Goal: Task Accomplishment & Management: Manage account settings

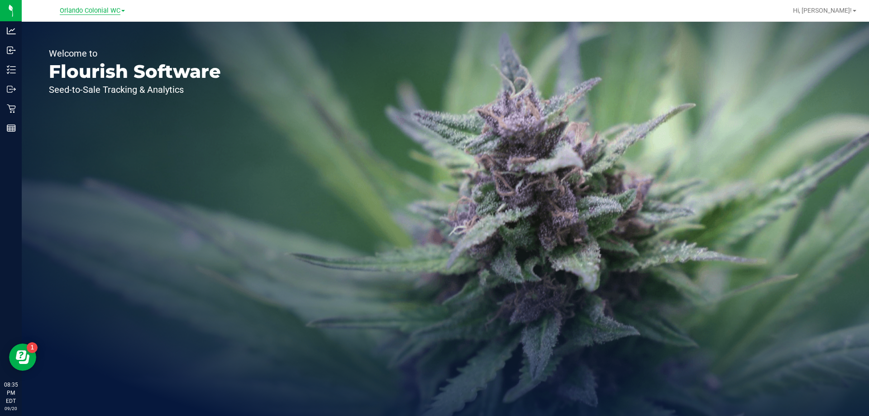
click at [75, 8] on span "Orlando Colonial WC" at bounding box center [90, 11] width 61 height 8
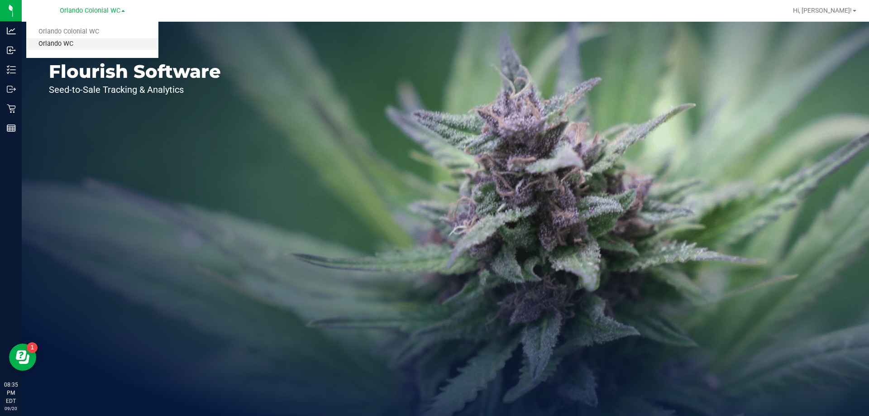
click at [58, 42] on link "Orlando WC" at bounding box center [92, 44] width 132 height 12
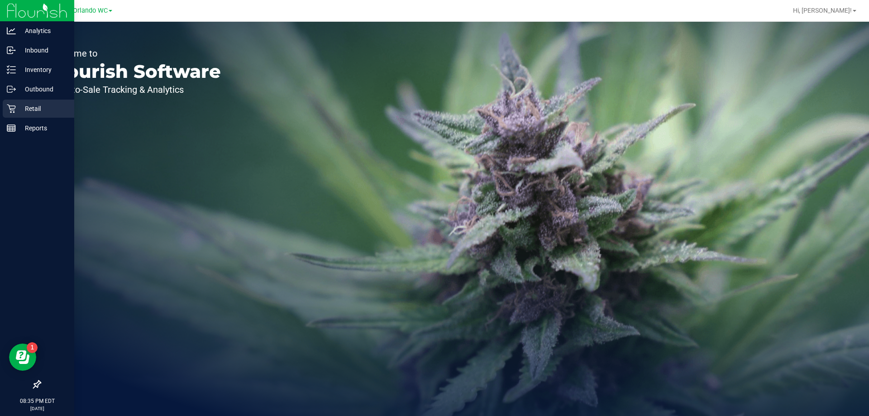
click at [19, 108] on p "Retail" at bounding box center [43, 108] width 54 height 11
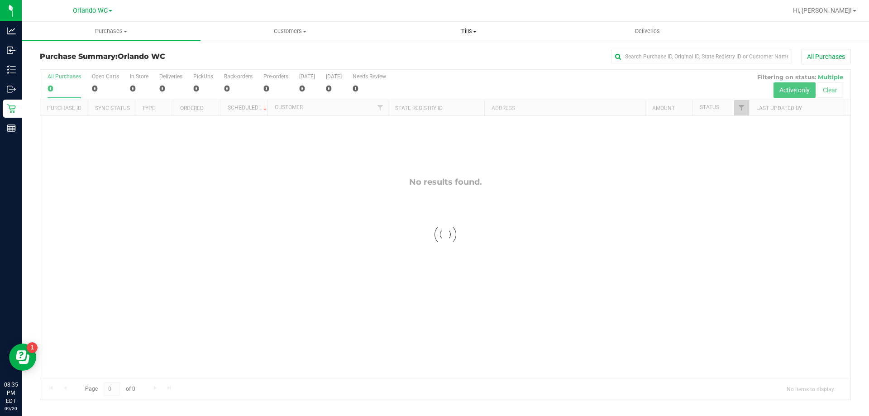
click at [475, 31] on span at bounding box center [475, 32] width 4 height 2
click at [415, 53] on span "Manage tills" at bounding box center [409, 55] width 61 height 8
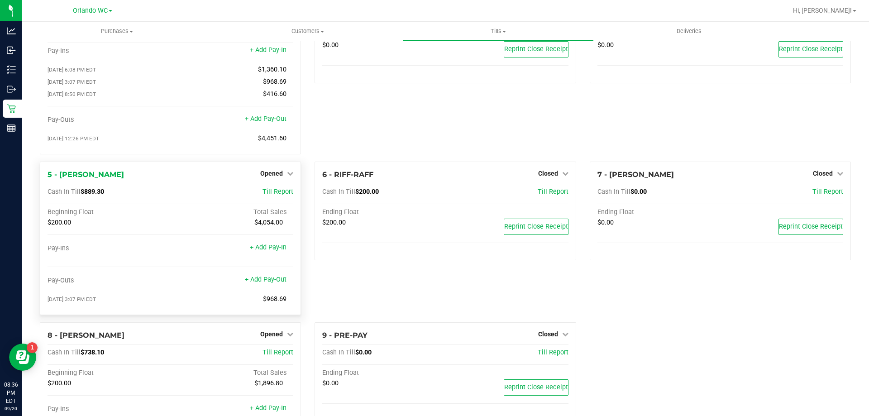
scroll to position [90, 0]
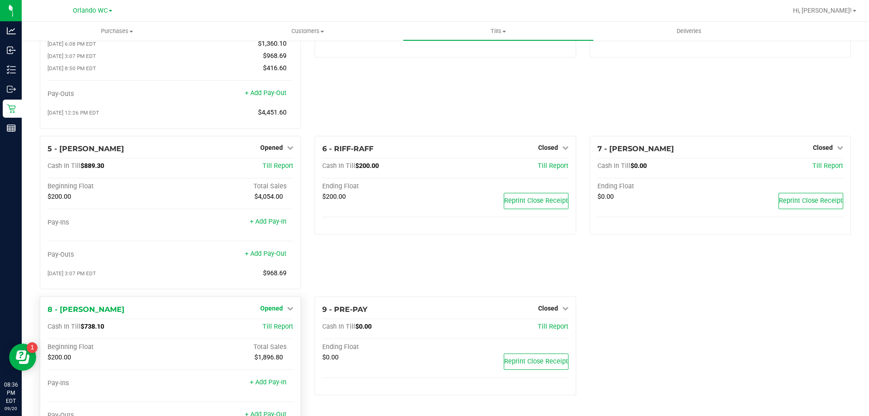
click at [278, 312] on span "Opened" at bounding box center [271, 307] width 23 height 7
click at [271, 328] on link "Close Till" at bounding box center [273, 326] width 24 height 7
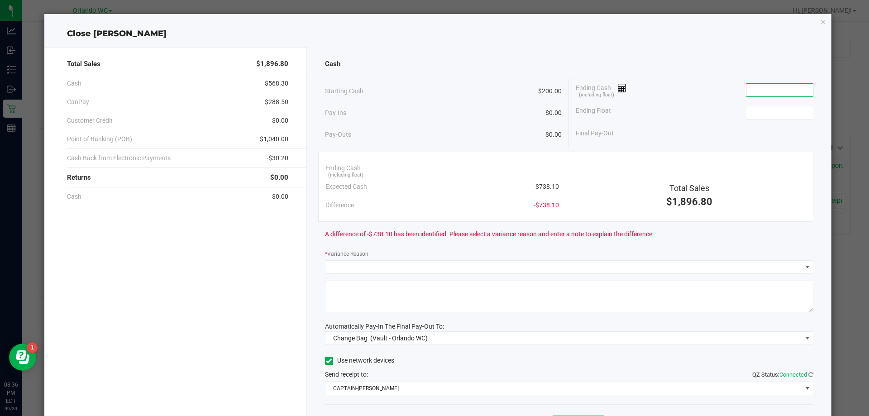
click at [747, 89] on input at bounding box center [779, 90] width 67 height 13
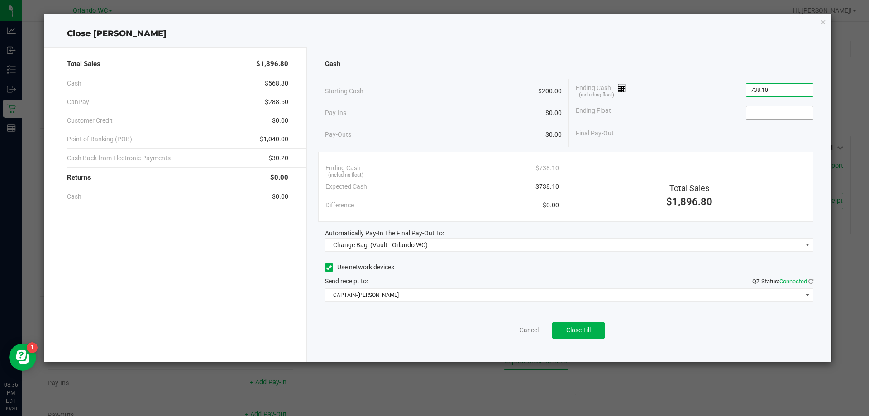
type input "$738.10"
click at [774, 108] on input at bounding box center [779, 112] width 67 height 13
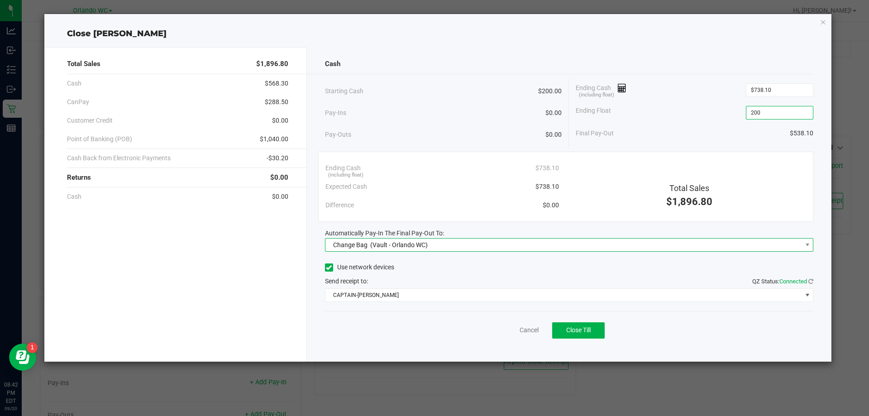
type input "$200.00"
click at [428, 248] on span "Change Bag (Vault - Orlando WC)" at bounding box center [563, 244] width 476 height 13
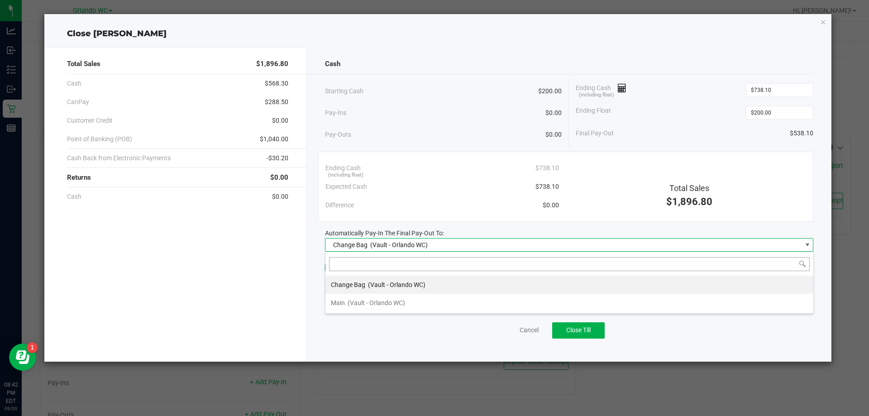
scroll to position [14, 488]
click at [389, 304] on span "(Vault - Orlando WC)" at bounding box center [375, 302] width 57 height 7
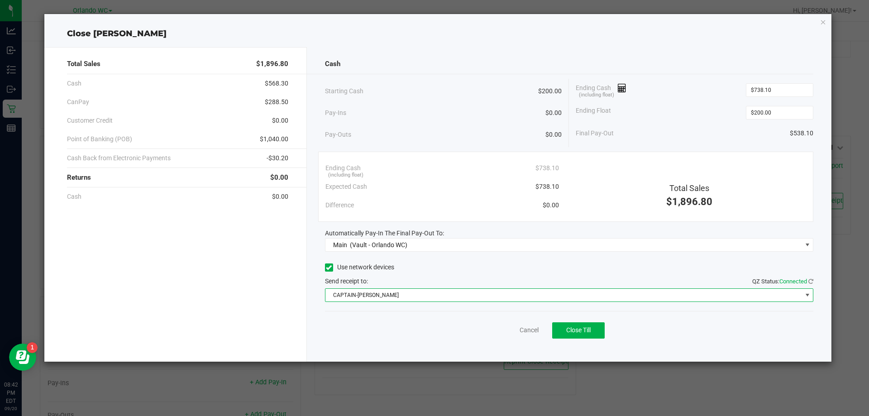
click at [435, 291] on span "CAPTAIN-[PERSON_NAME]" at bounding box center [563, 295] width 476 height 13
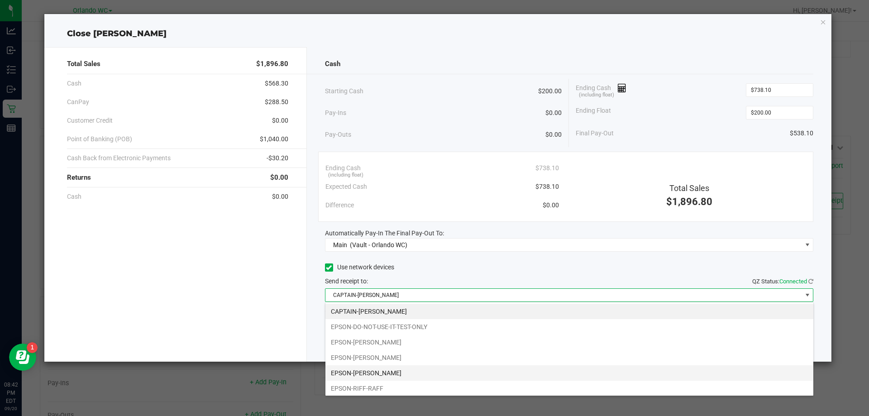
click at [409, 372] on li "EPSON-[PERSON_NAME]" at bounding box center [569, 372] width 488 height 15
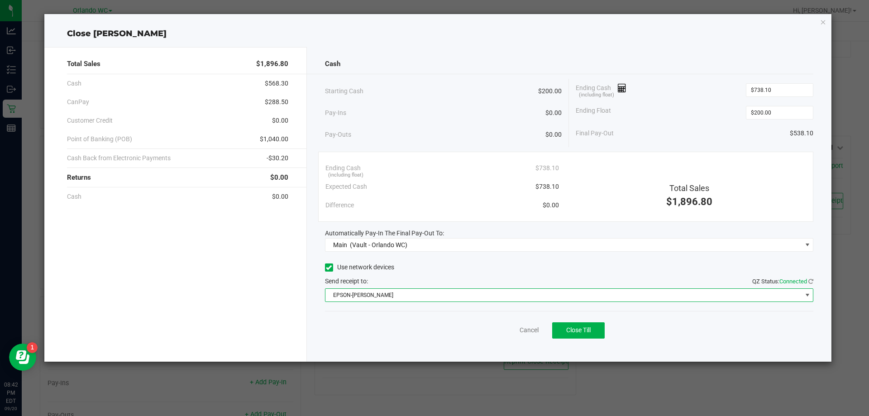
click at [577, 295] on span "EPSON-[PERSON_NAME]" at bounding box center [563, 295] width 476 height 13
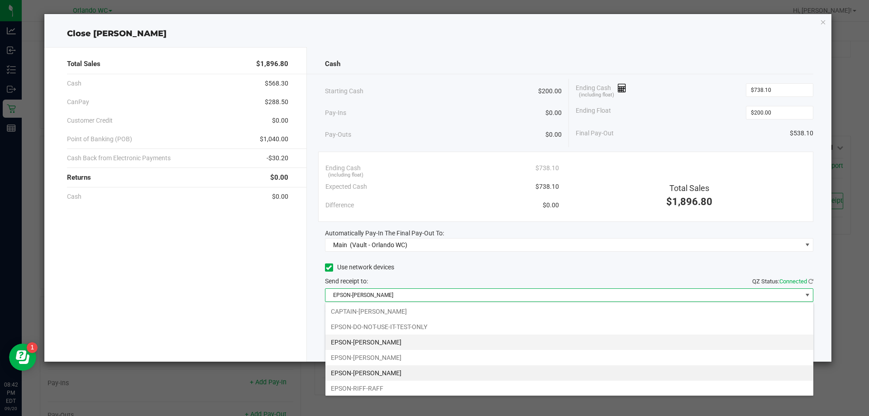
click at [381, 343] on li "EPSON-[PERSON_NAME]" at bounding box center [569, 341] width 488 height 15
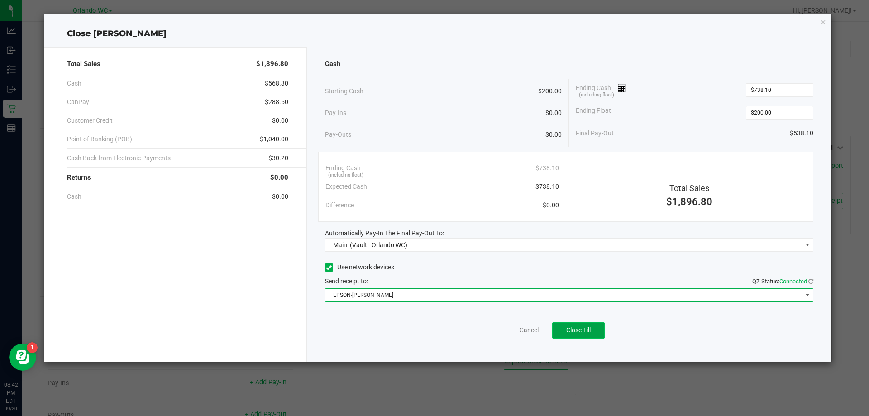
click at [579, 332] on span "Close Till" at bounding box center [578, 329] width 24 height 7
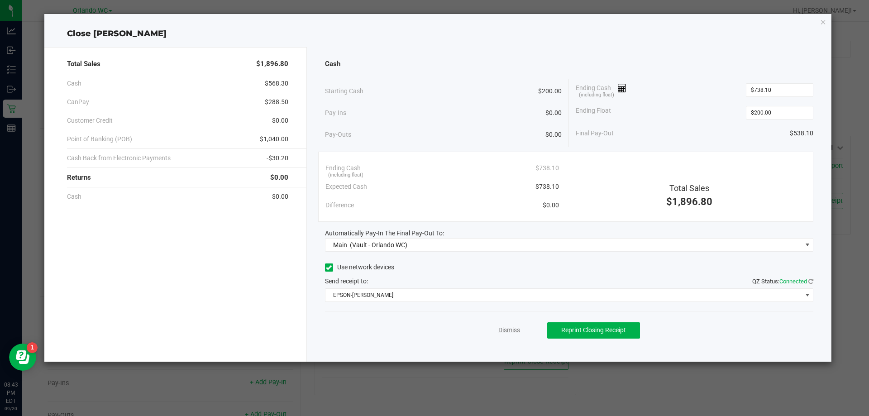
click at [509, 328] on link "Dismiss" at bounding box center [509, 330] width 22 height 10
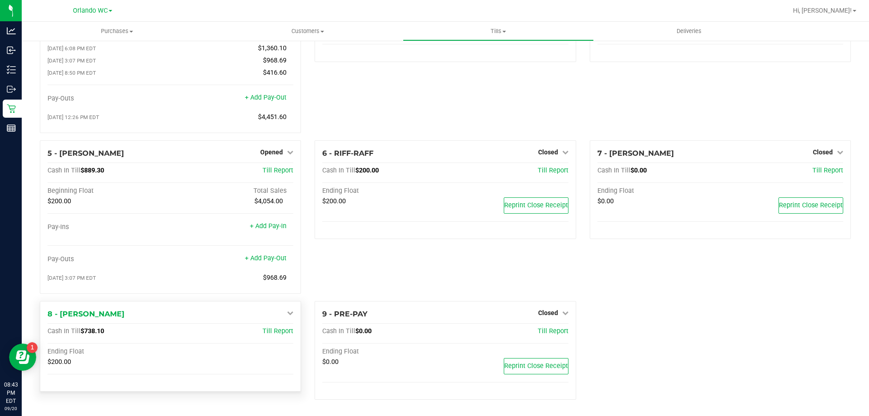
scroll to position [89, 0]
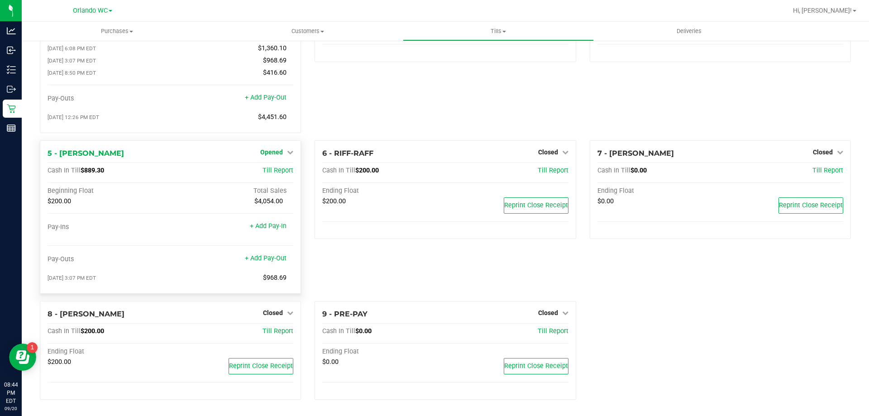
click at [274, 153] on span "Opened" at bounding box center [271, 151] width 23 height 7
click at [265, 170] on link "Close Till" at bounding box center [273, 170] width 24 height 7
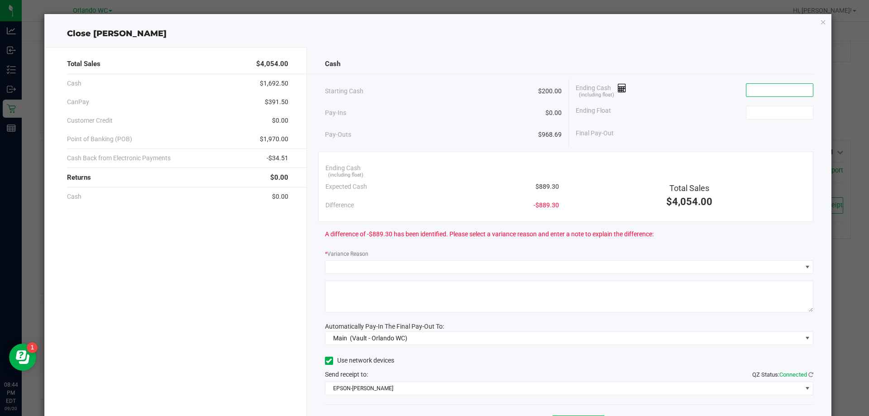
click at [749, 93] on input at bounding box center [779, 90] width 67 height 13
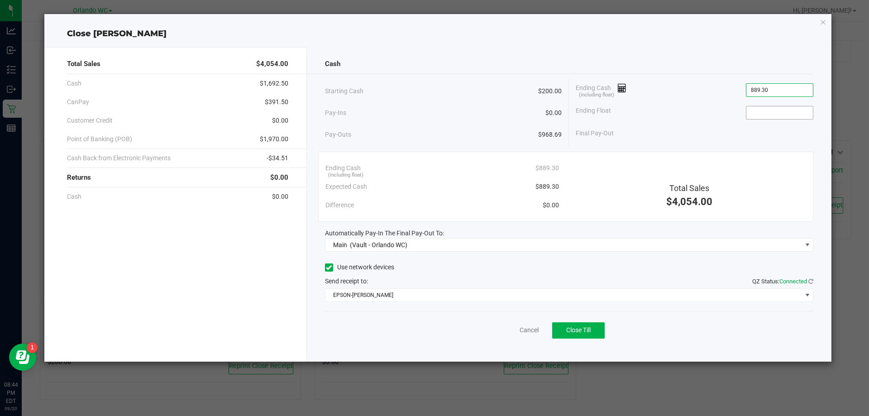
type input "$889.30"
click at [761, 113] on input at bounding box center [779, 112] width 67 height 13
click at [594, 332] on button "Close Till" at bounding box center [578, 330] width 52 height 16
type input "$200.00"
click at [512, 331] on link "Dismiss" at bounding box center [509, 330] width 22 height 10
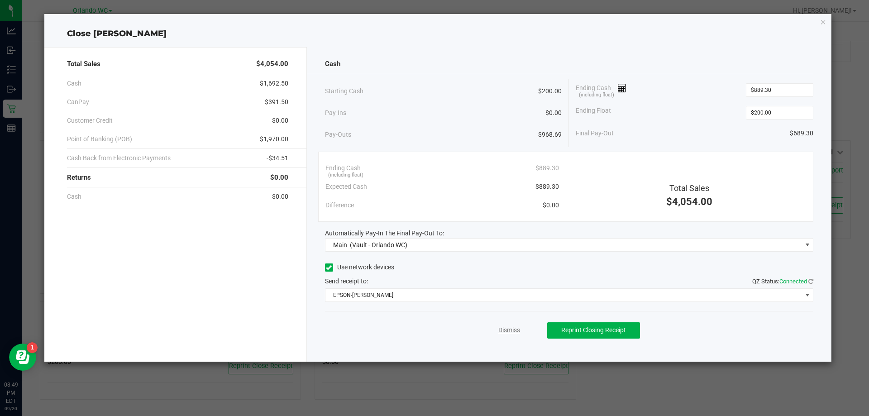
scroll to position [34, 0]
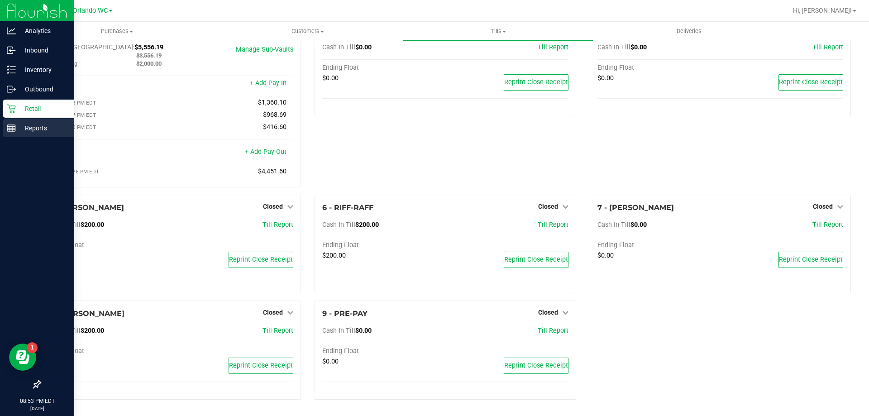
click at [18, 133] on p "Reports" at bounding box center [43, 128] width 54 height 11
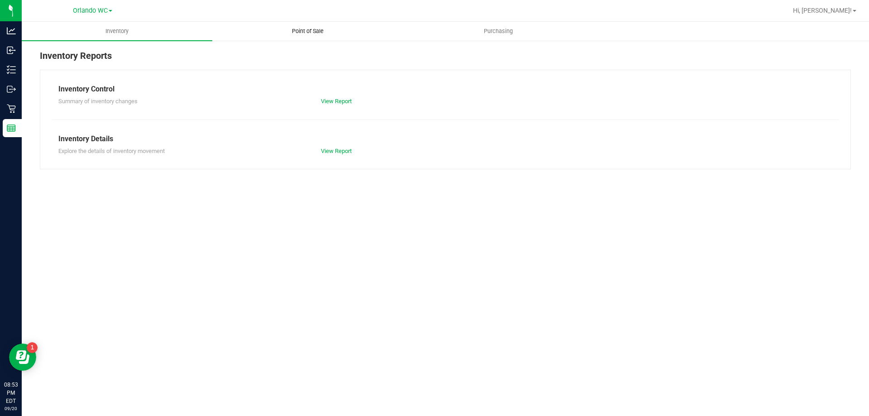
click at [303, 31] on span "Point of Sale" at bounding box center [308, 31] width 56 height 8
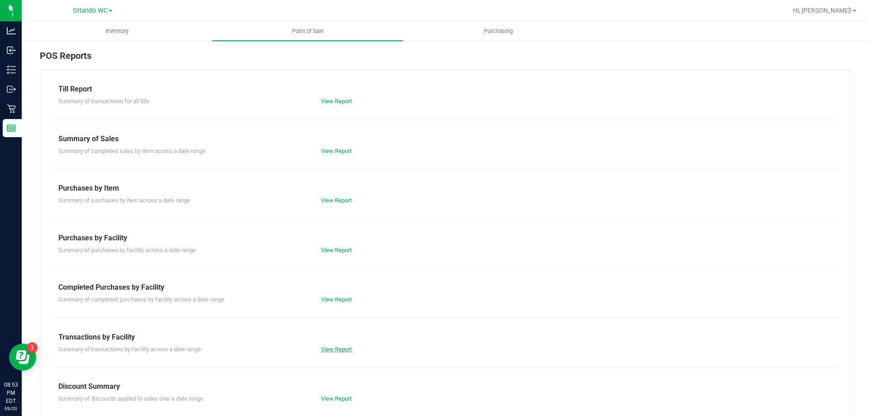
click at [332, 350] on link "View Report" at bounding box center [336, 349] width 31 height 7
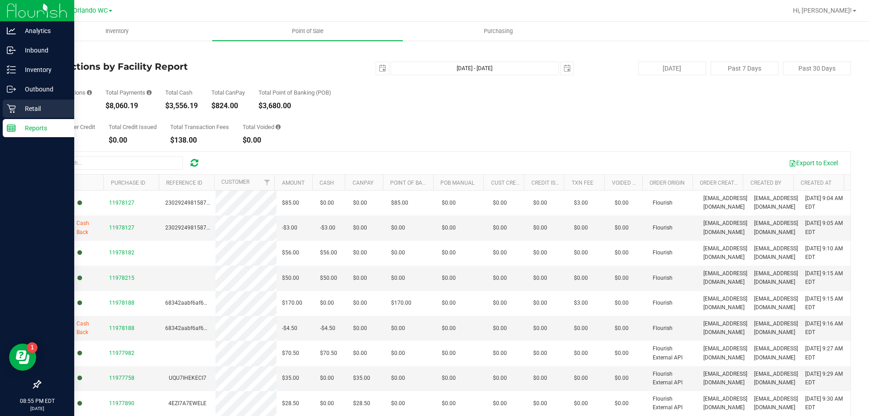
click at [33, 106] on p "Retail" at bounding box center [43, 108] width 54 height 11
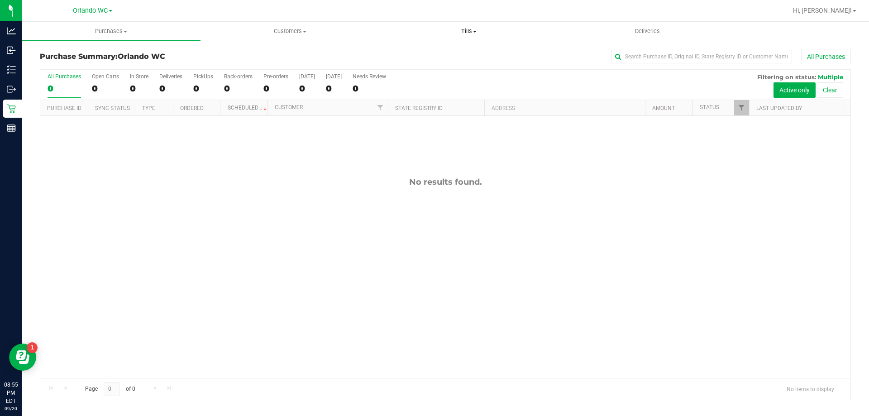
click at [472, 28] on span "Tills" at bounding box center [469, 31] width 178 height 8
click at [450, 65] on span "Reconcile e-payments" at bounding box center [424, 66] width 90 height 8
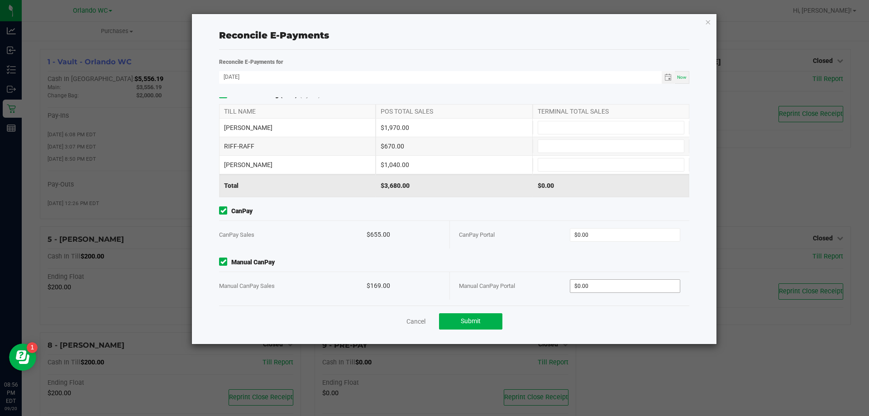
scroll to position [10, 0]
type input "0"
click at [598, 282] on input "0" at bounding box center [625, 283] width 110 height 13
type input "169"
type input "0"
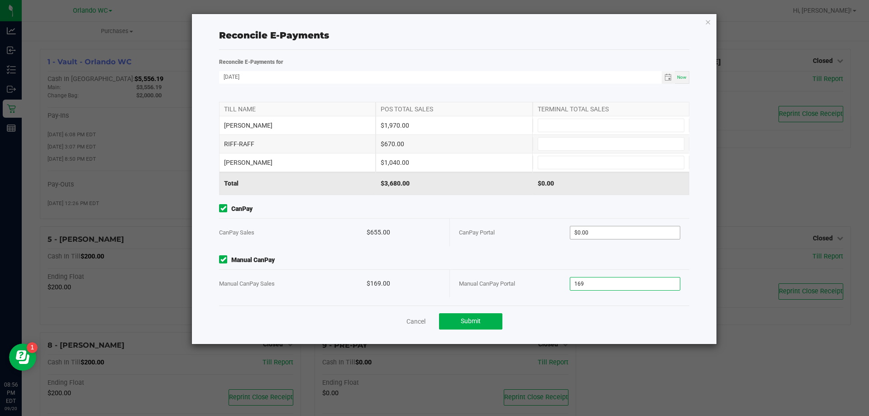
type input "$169.00"
click at [621, 233] on input "0" at bounding box center [625, 232] width 110 height 13
type input "$659.00"
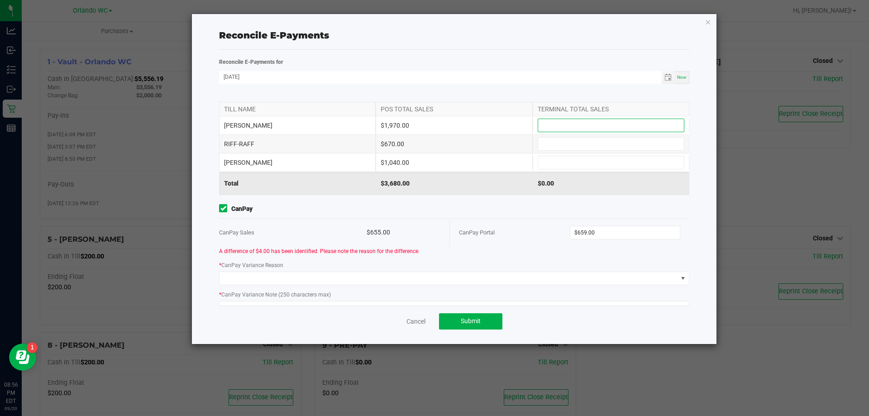
click at [588, 128] on input at bounding box center [611, 125] width 146 height 13
type input "$1,970.00"
click at [574, 148] on input at bounding box center [611, 144] width 146 height 13
type input "$670.00"
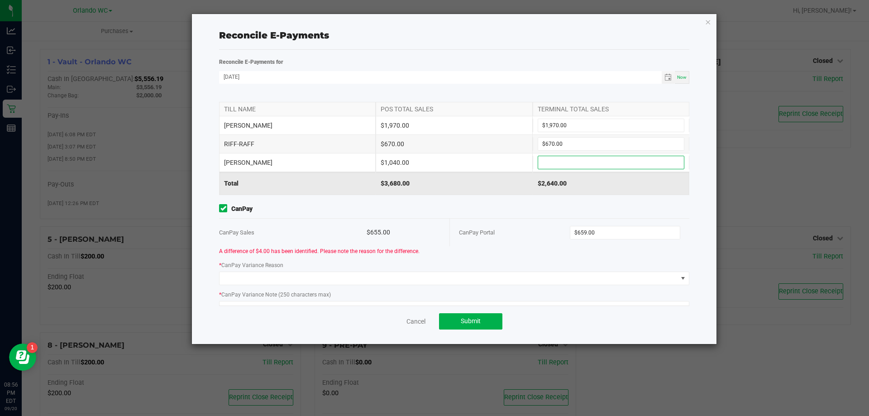
click at [578, 160] on input at bounding box center [611, 162] width 146 height 13
type input "$1,040.00"
click at [578, 234] on input "659" at bounding box center [625, 232] width 110 height 13
click at [579, 234] on input "659" at bounding box center [625, 232] width 110 height 13
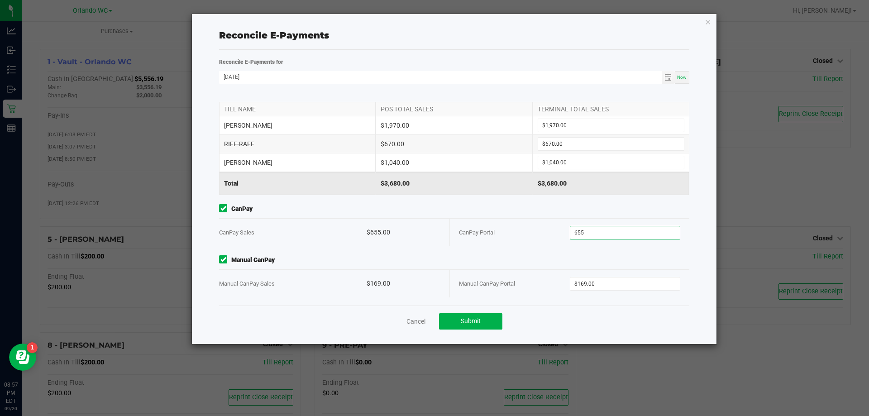
type input "$655.00"
click at [533, 245] on div "CanPay Portal" at bounding box center [514, 233] width 111 height 28
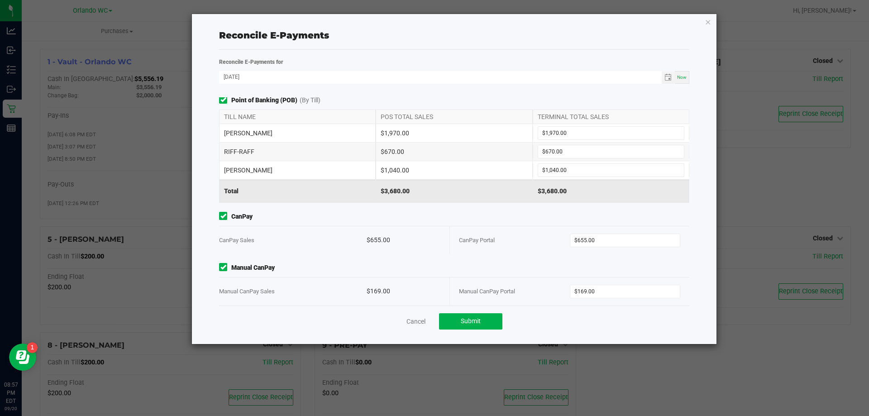
scroll to position [0, 0]
click at [487, 322] on button "Submit" at bounding box center [470, 321] width 63 height 16
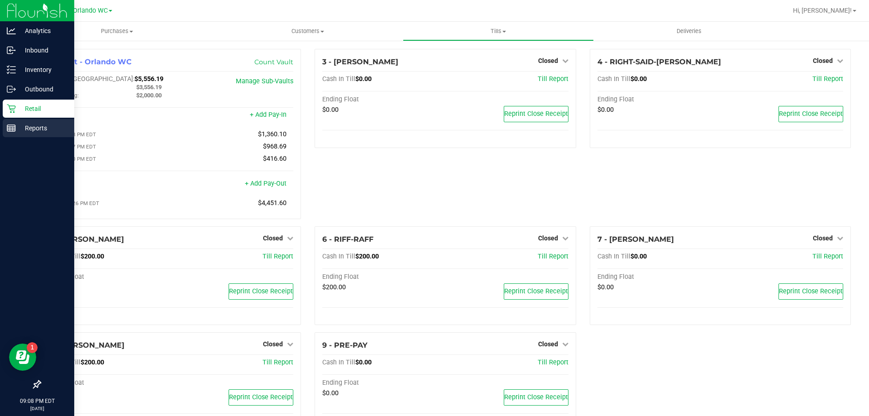
click at [21, 126] on p "Reports" at bounding box center [43, 128] width 54 height 11
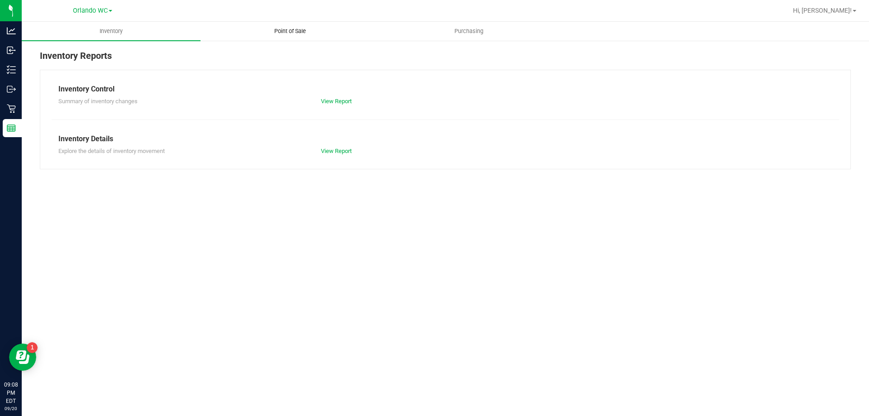
click at [296, 33] on span "Point of Sale" at bounding box center [290, 31] width 56 height 8
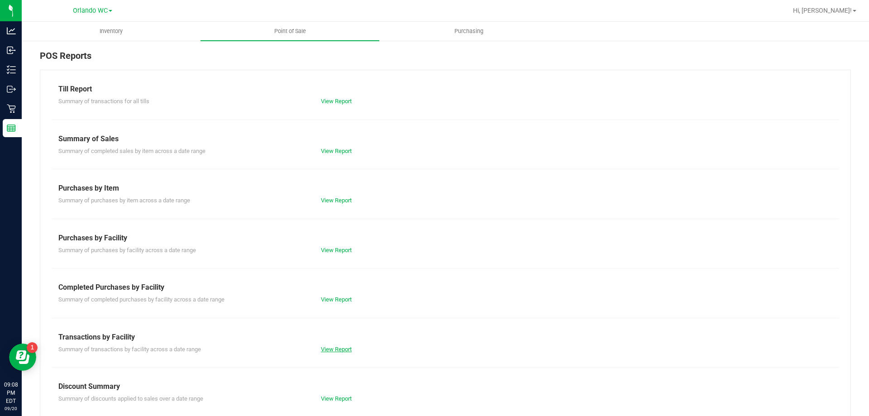
click at [337, 350] on link "View Report" at bounding box center [336, 349] width 31 height 7
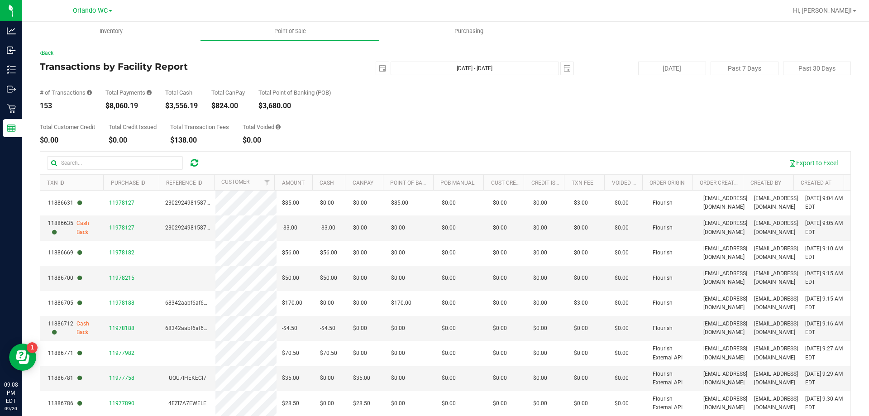
drag, startPoint x: 110, startPoint y: 105, endPoint x: 121, endPoint y: 105, distance: 10.4
click at [121, 105] on div "$8,060.19" at bounding box center [128, 105] width 46 height 7
drag, startPoint x: 109, startPoint y: 109, endPoint x: 143, endPoint y: 107, distance: 33.5
click at [143, 107] on div "$8,060.19" at bounding box center [128, 105] width 46 height 7
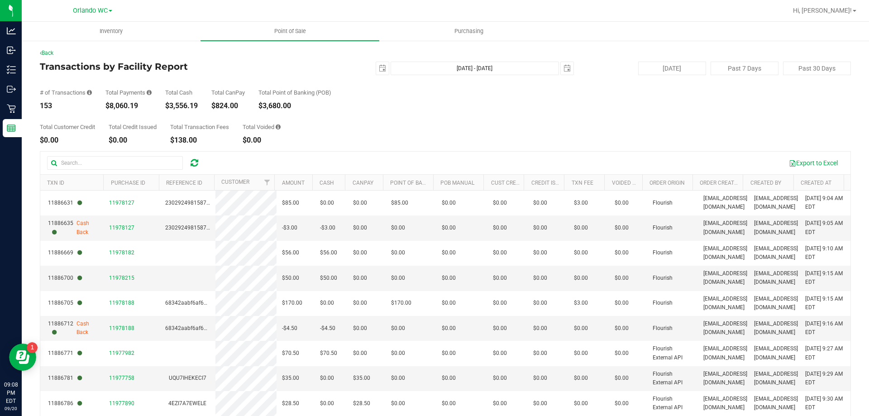
copy div "8,060.19"
click at [376, 66] on span "select" at bounding box center [382, 68] width 13 height 13
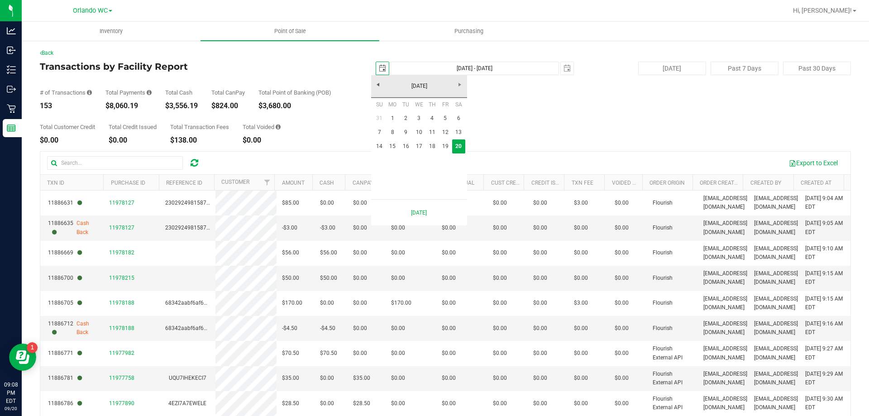
scroll to position [0, 23]
click at [381, 146] on link "14" at bounding box center [379, 146] width 13 height 14
type input "[DATE]"
type input "[DATE] - [DATE]"
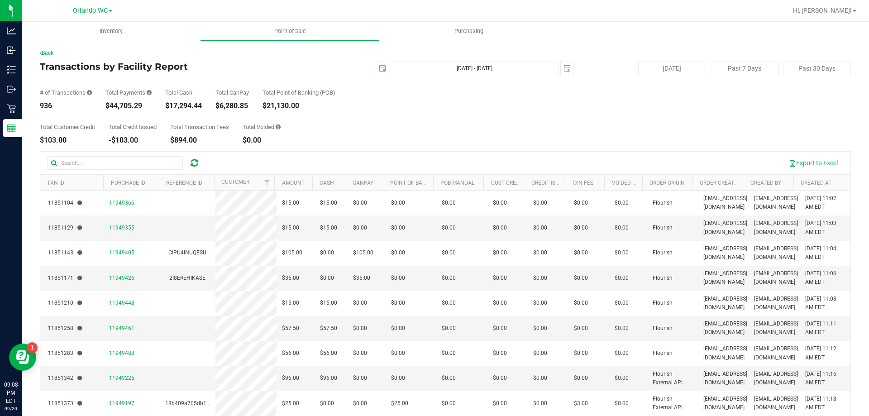
drag, startPoint x: 111, startPoint y: 107, endPoint x: 147, endPoint y: 107, distance: 35.7
click at [147, 107] on div "$44,705.29" at bounding box center [128, 105] width 46 height 7
copy div "44,705.29"
click at [379, 66] on span "select" at bounding box center [382, 68] width 7 height 7
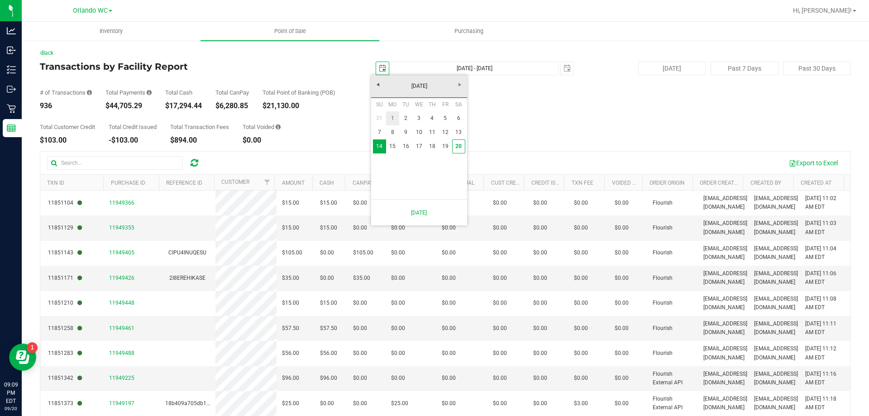
click at [392, 115] on link "1" at bounding box center [392, 118] width 13 height 14
type input "[DATE]"
type input "[DATE] - [DATE]"
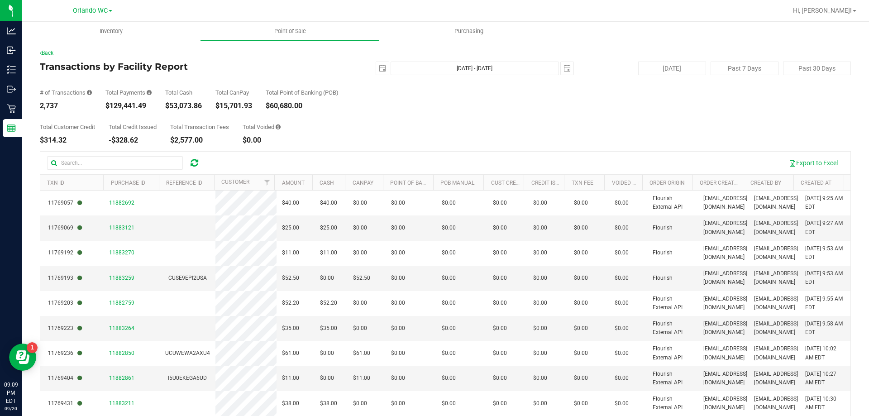
drag, startPoint x: 110, startPoint y: 106, endPoint x: 145, endPoint y: 107, distance: 35.3
click at [145, 107] on div "$129,441.49" at bounding box center [128, 105] width 46 height 7
copy div "129,441.49"
click at [379, 68] on span "select" at bounding box center [382, 68] width 7 height 7
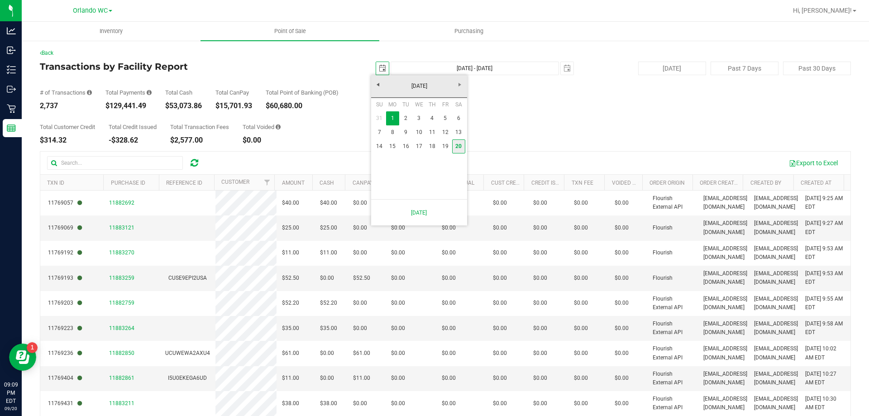
click at [455, 143] on link "20" at bounding box center [458, 146] width 13 height 14
type input "[DATE]"
type input "[DATE] - [DATE]"
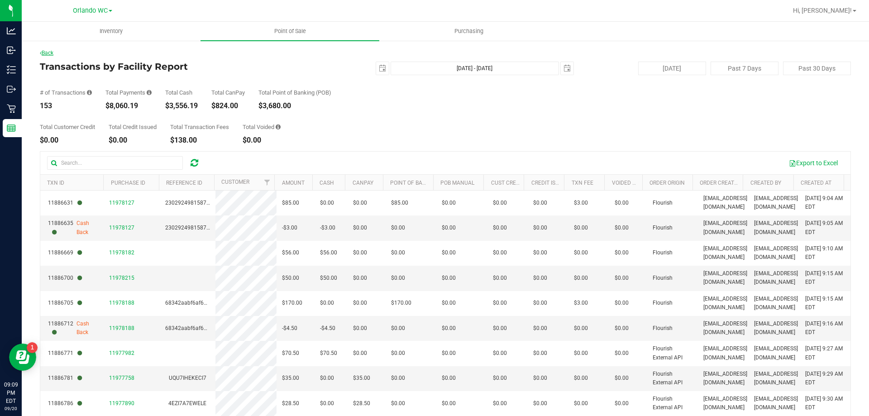
click at [52, 54] on link "Back" at bounding box center [47, 53] width 14 height 6
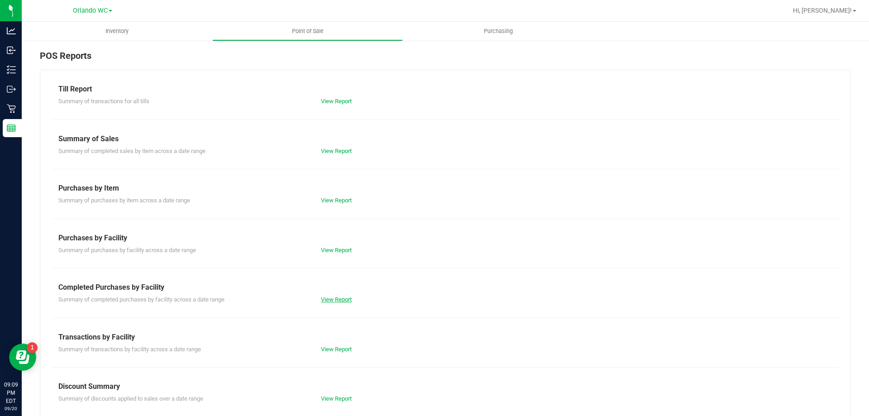
click at [338, 299] on link "View Report" at bounding box center [336, 299] width 31 height 7
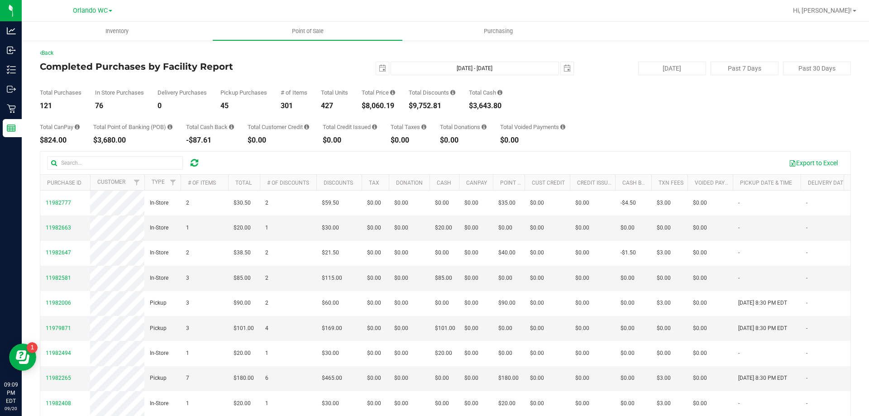
drag, startPoint x: 415, startPoint y: 106, endPoint x: 443, endPoint y: 108, distance: 28.1
click at [443, 108] on div "$9,752.81" at bounding box center [432, 105] width 47 height 7
copy div "9,752.81"
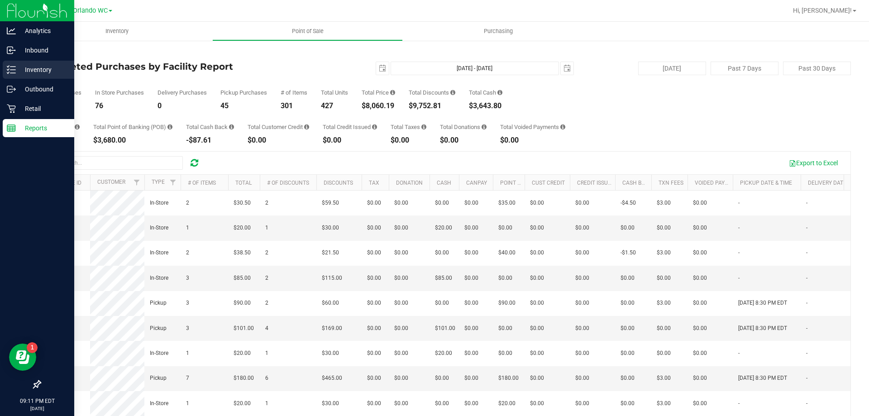
click at [17, 67] on p "Inventory" at bounding box center [43, 69] width 54 height 11
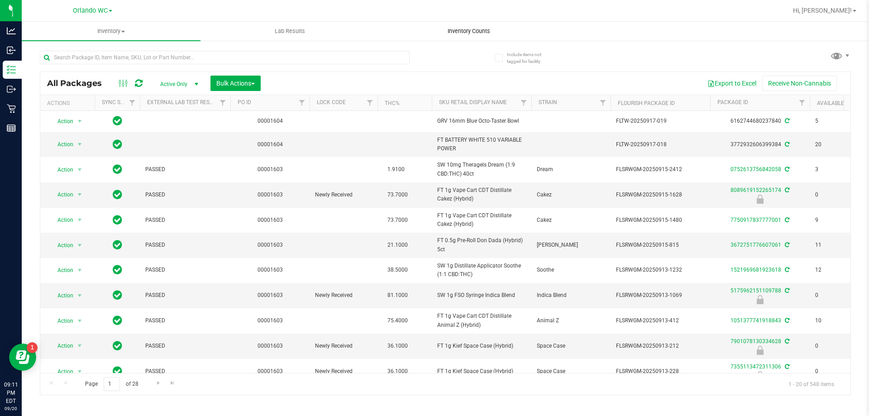
click at [467, 35] on uib-tab-heading "Inventory Counts" at bounding box center [469, 31] width 178 height 18
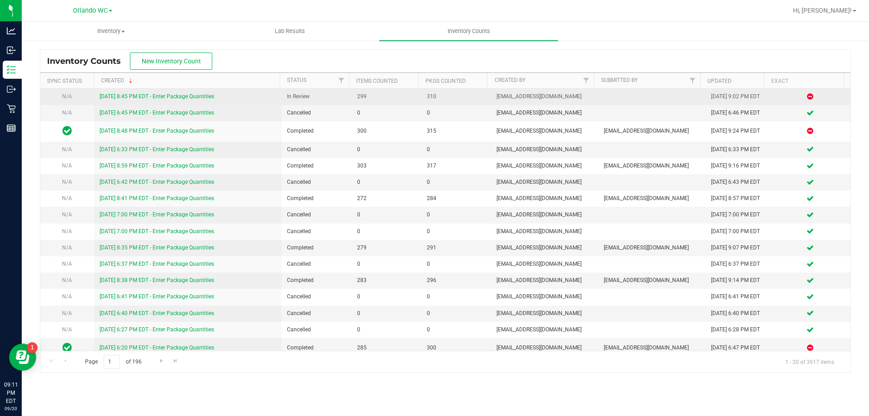
click at [181, 96] on link "[DATE] 8:45 PM EDT - Enter Package Quantities" at bounding box center [157, 96] width 114 height 6
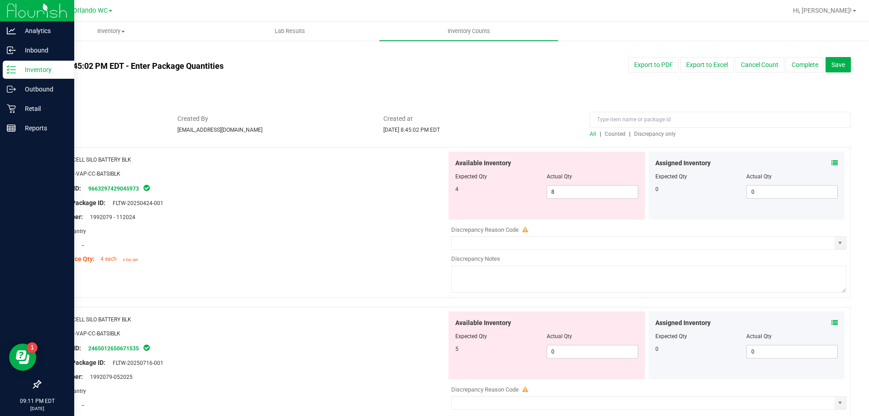
click at [14, 65] on div "Inventory" at bounding box center [38, 70] width 71 height 18
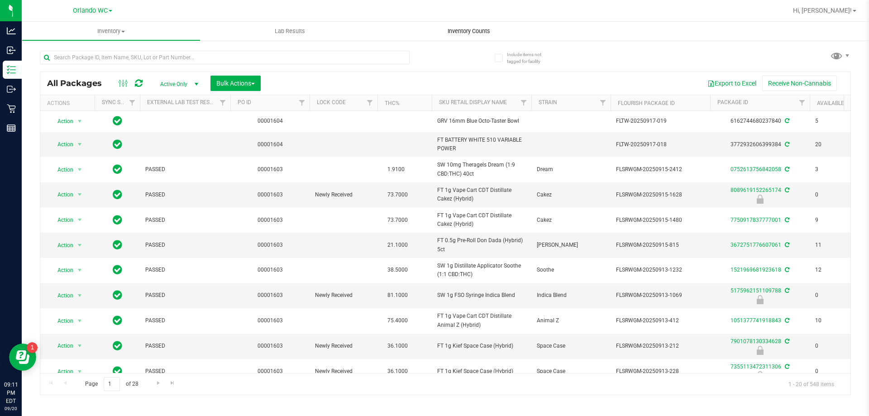
click at [468, 33] on span "Inventory Counts" at bounding box center [468, 31] width 67 height 8
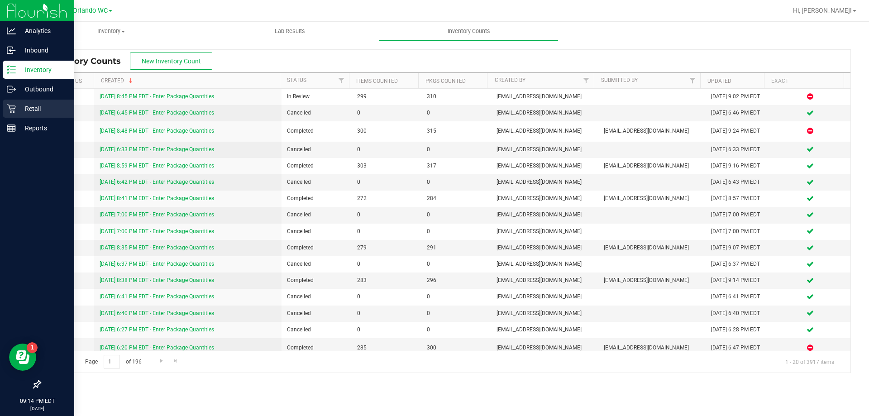
click at [15, 103] on div "Retail" at bounding box center [38, 109] width 71 height 18
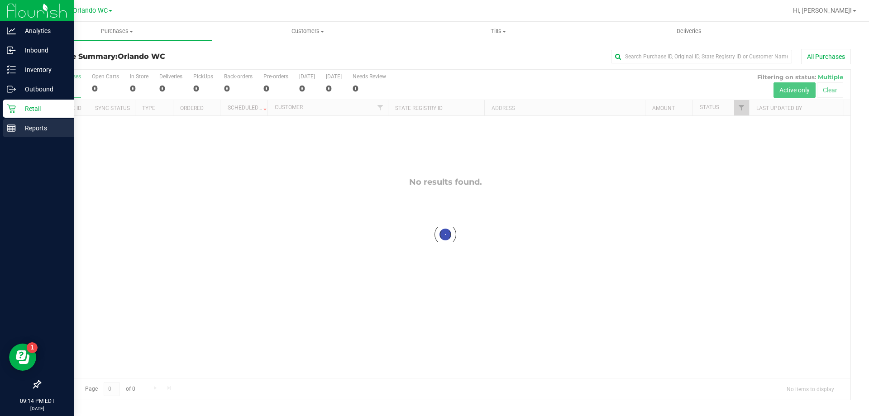
click at [20, 128] on p "Reports" at bounding box center [43, 128] width 54 height 11
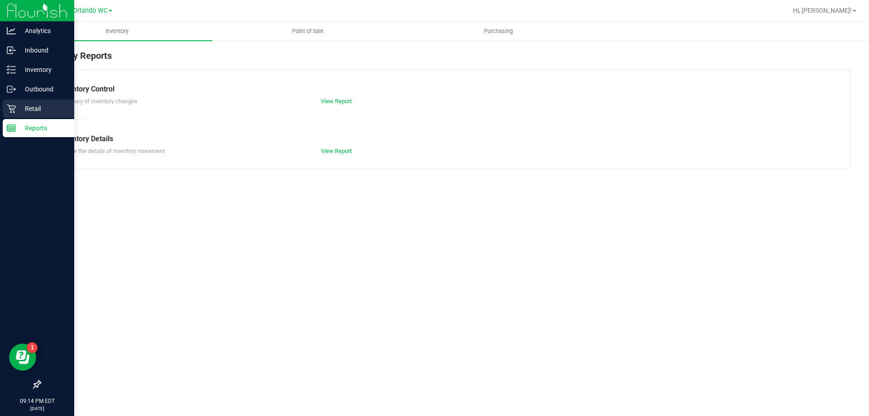
click at [15, 111] on icon at bounding box center [11, 108] width 9 height 9
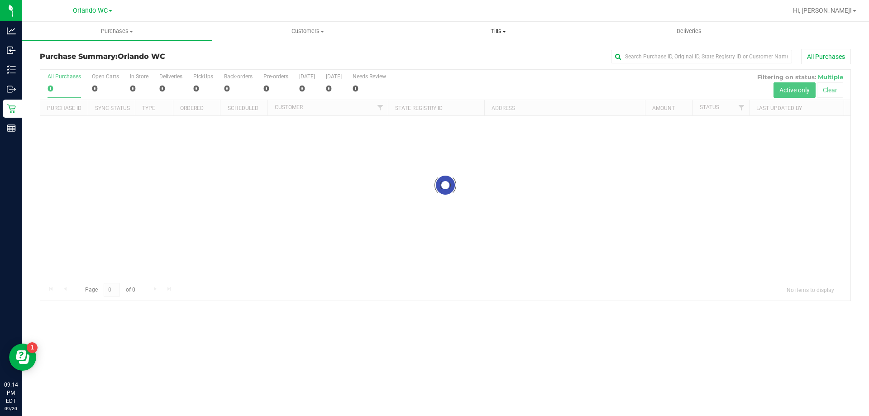
click at [499, 26] on uib-tab-heading "Tills Manage tills Reconcile e-payments" at bounding box center [498, 31] width 190 height 18
click at [474, 52] on li "Manage tills" at bounding box center [498, 54] width 190 height 11
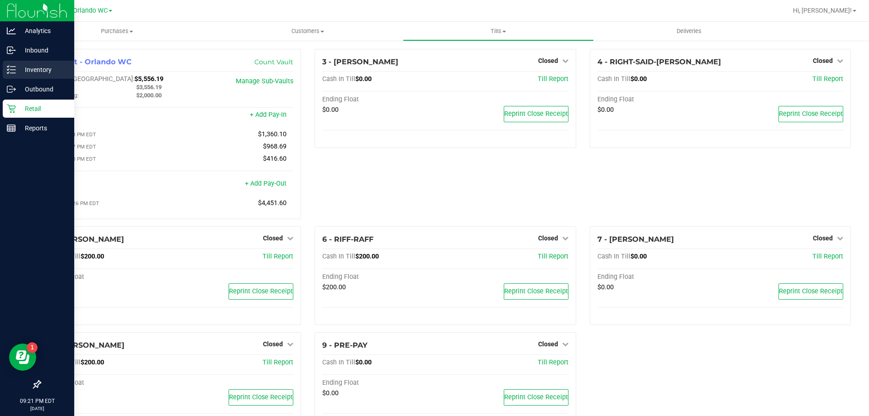
click at [14, 66] on icon at bounding box center [11, 69] width 9 height 9
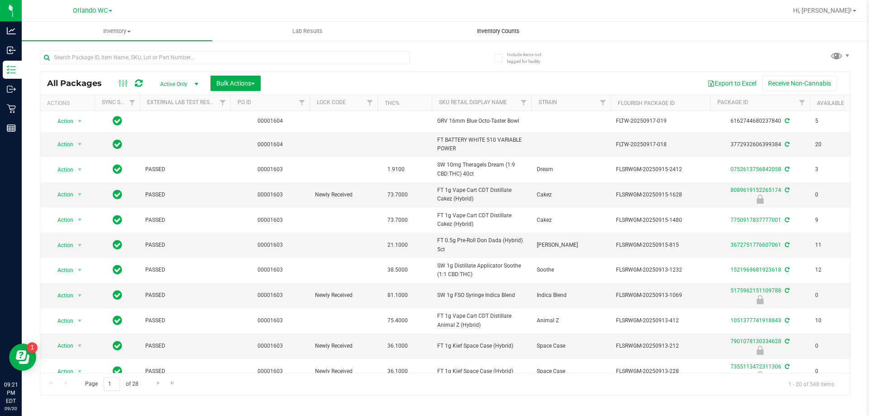
click at [507, 31] on span "Inventory Counts" at bounding box center [498, 31] width 67 height 8
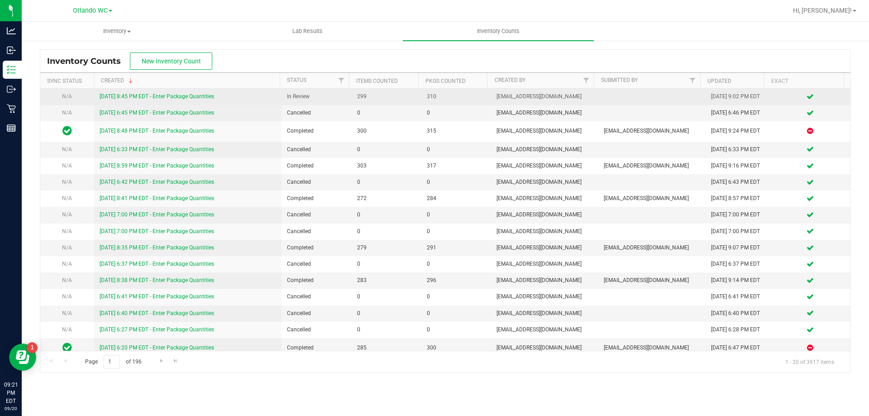
click at [209, 93] on link "[DATE] 8:45 PM EDT - Enter Package Quantities" at bounding box center [157, 96] width 114 height 6
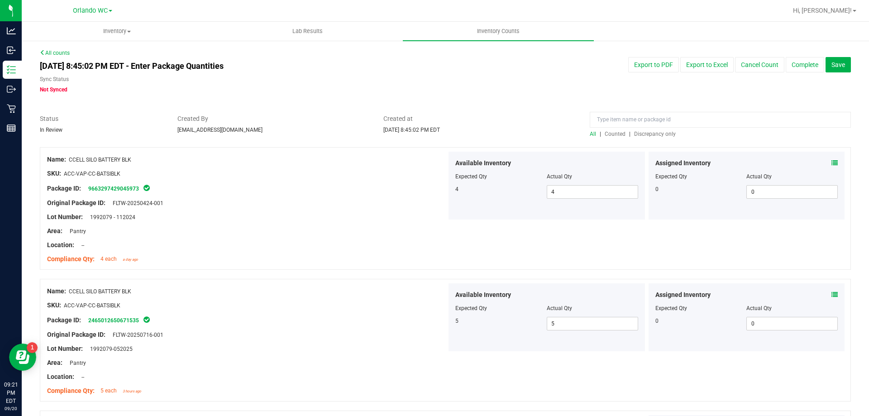
click at [655, 135] on span "Discrepancy only" at bounding box center [655, 134] width 42 height 6
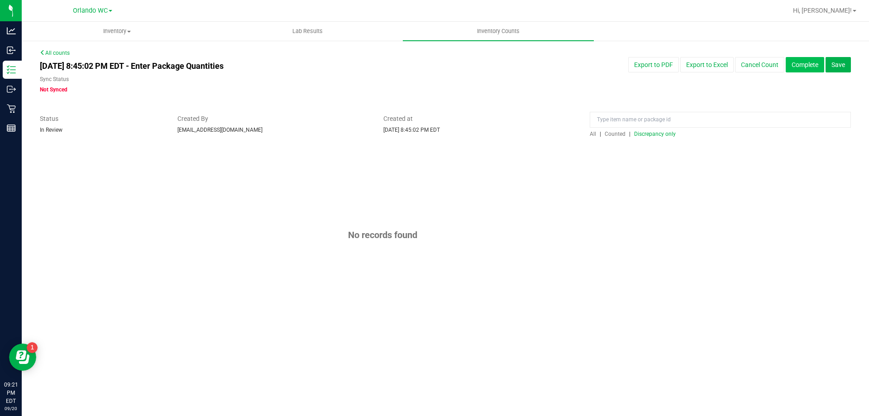
click at [799, 68] on button "Complete" at bounding box center [804, 64] width 38 height 15
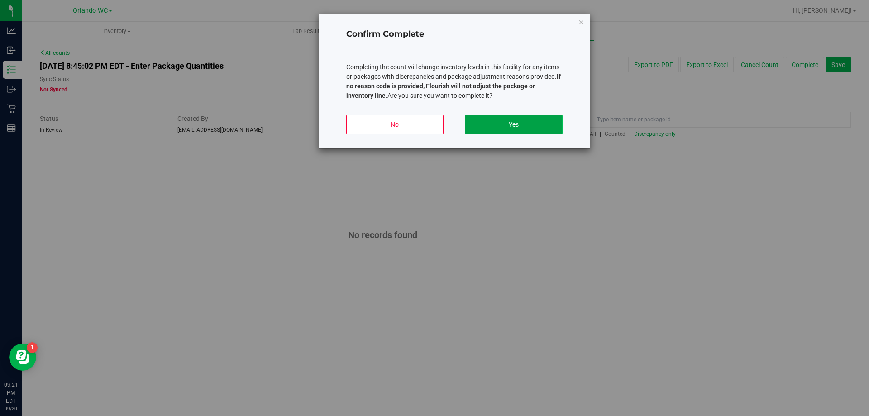
click at [515, 128] on button "Yes" at bounding box center [513, 124] width 97 height 19
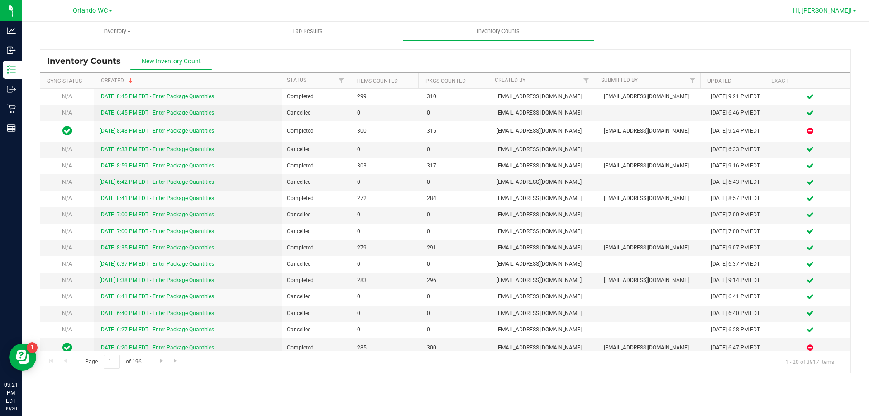
click at [836, 11] on span "Hi, [PERSON_NAME]!" at bounding box center [822, 10] width 59 height 7
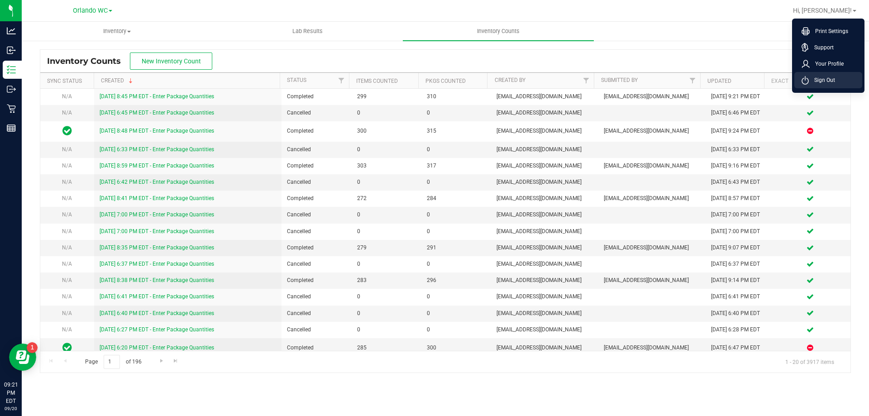
click at [829, 78] on span "Sign Out" at bounding box center [822, 80] width 26 height 9
